Goal: Participate in discussion: Engage in conversation with other users on a specific topic

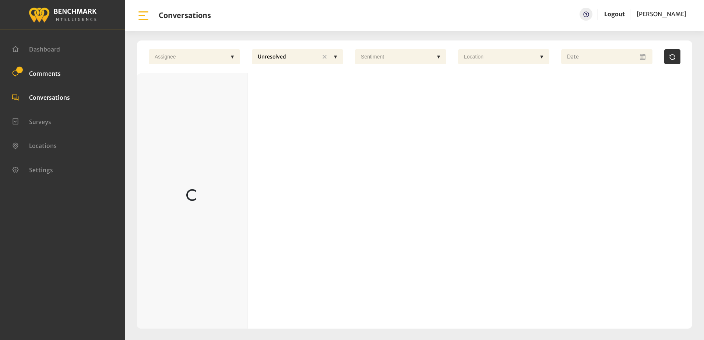
click at [39, 73] on span "Comments" at bounding box center [45, 73] width 32 height 7
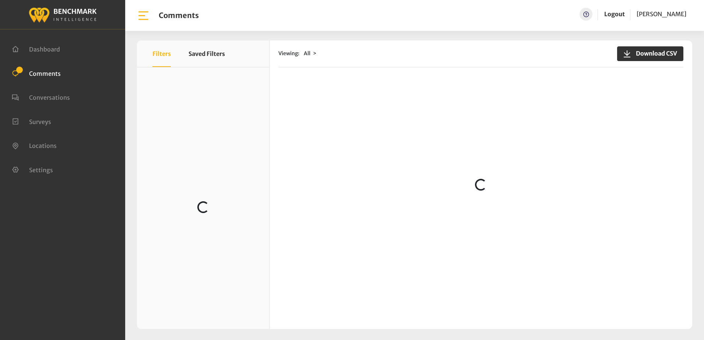
scroll to position [74, 0]
